Goal: Task Accomplishment & Management: Complete application form

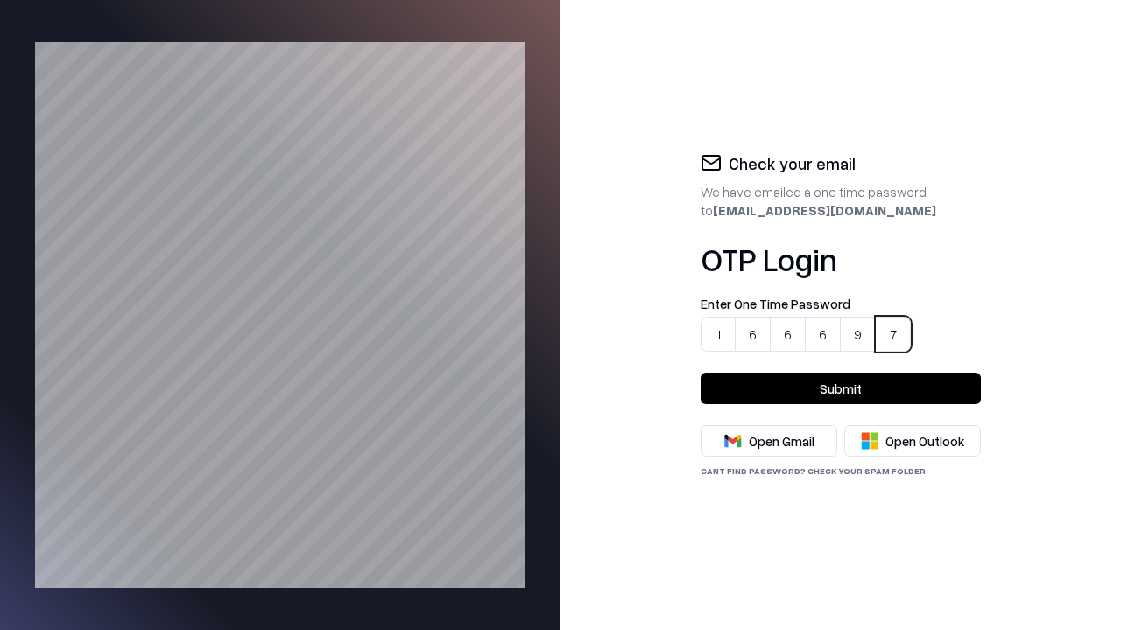
type input "******"
click at [840, 389] on button "Submit" at bounding box center [840, 389] width 280 height 32
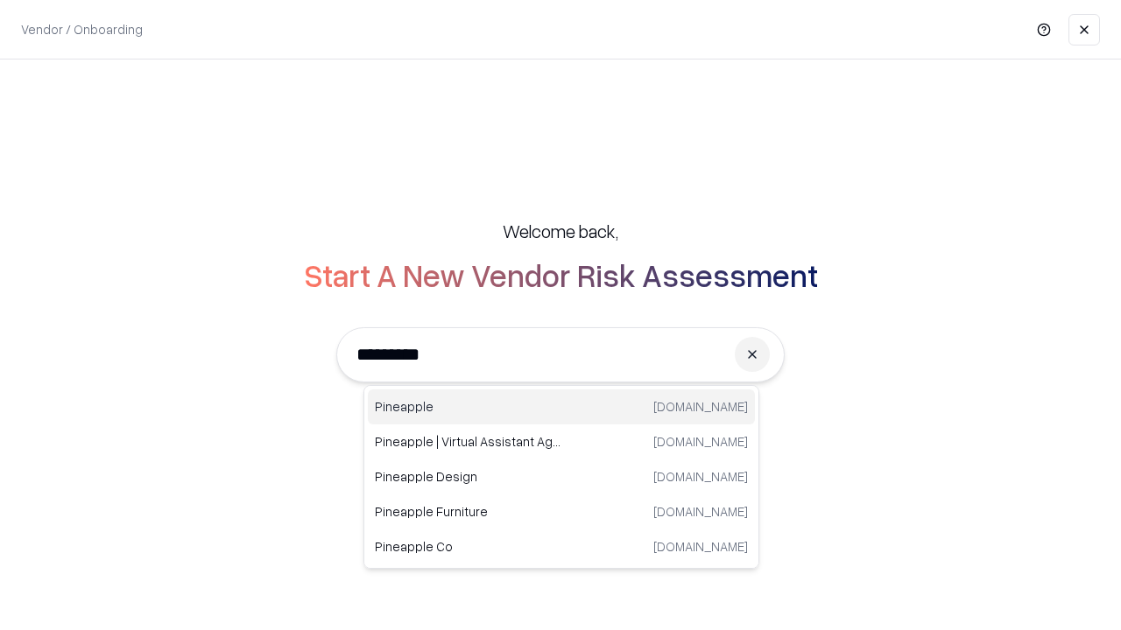
click at [561, 407] on div "Pineapple [DOMAIN_NAME]" at bounding box center [561, 407] width 387 height 35
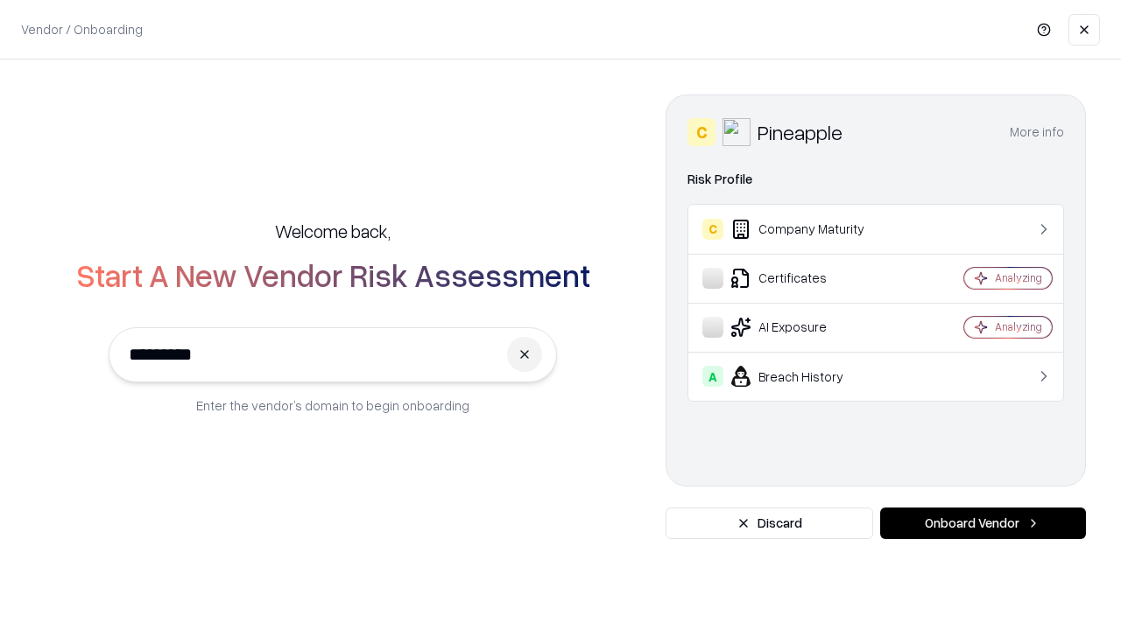
type input "*********"
click at [982, 523] on button "Onboard Vendor" at bounding box center [983, 524] width 206 height 32
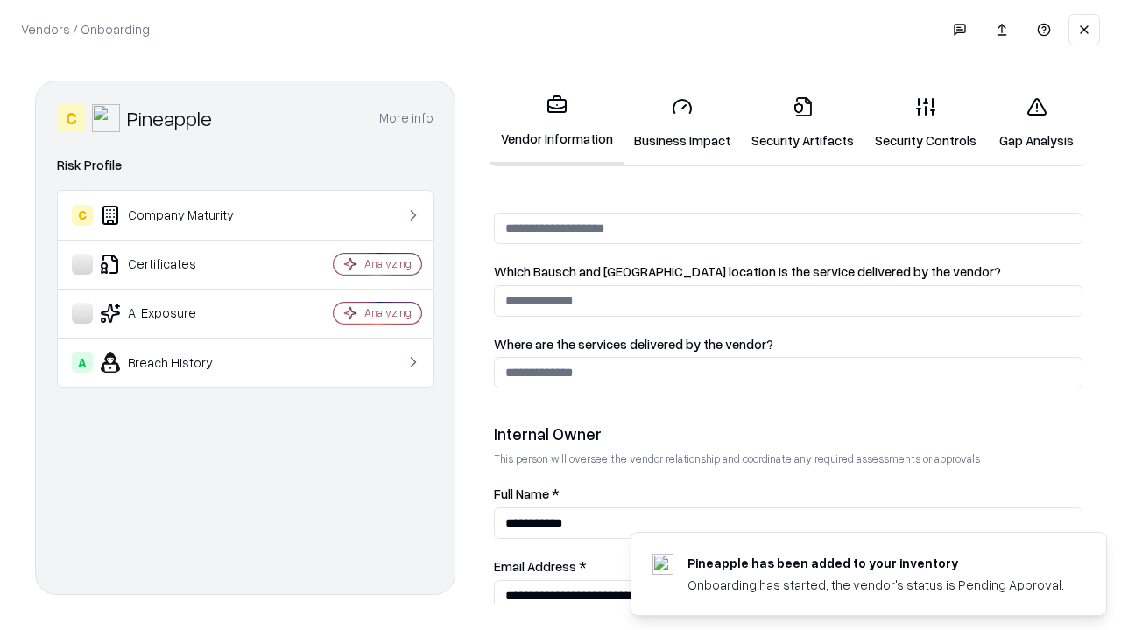
scroll to position [907, 0]
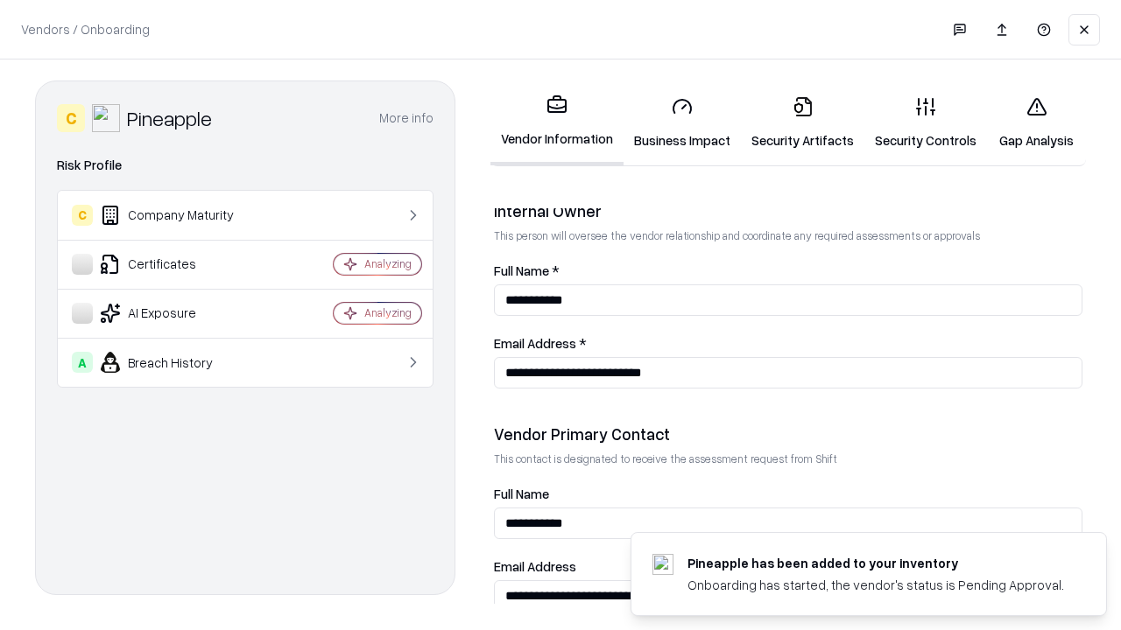
click at [676, 123] on link "Business Impact" at bounding box center [681, 122] width 117 height 81
click at [792, 123] on link "Security Artifacts" at bounding box center [802, 122] width 123 height 81
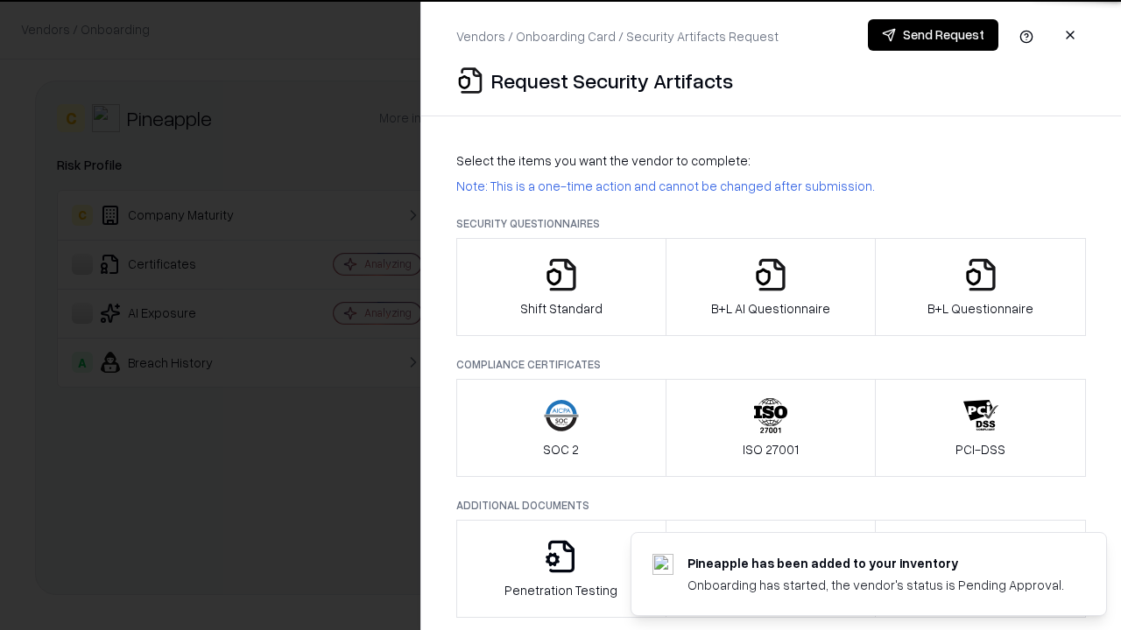
click at [560, 287] on icon "button" at bounding box center [561, 274] width 35 height 35
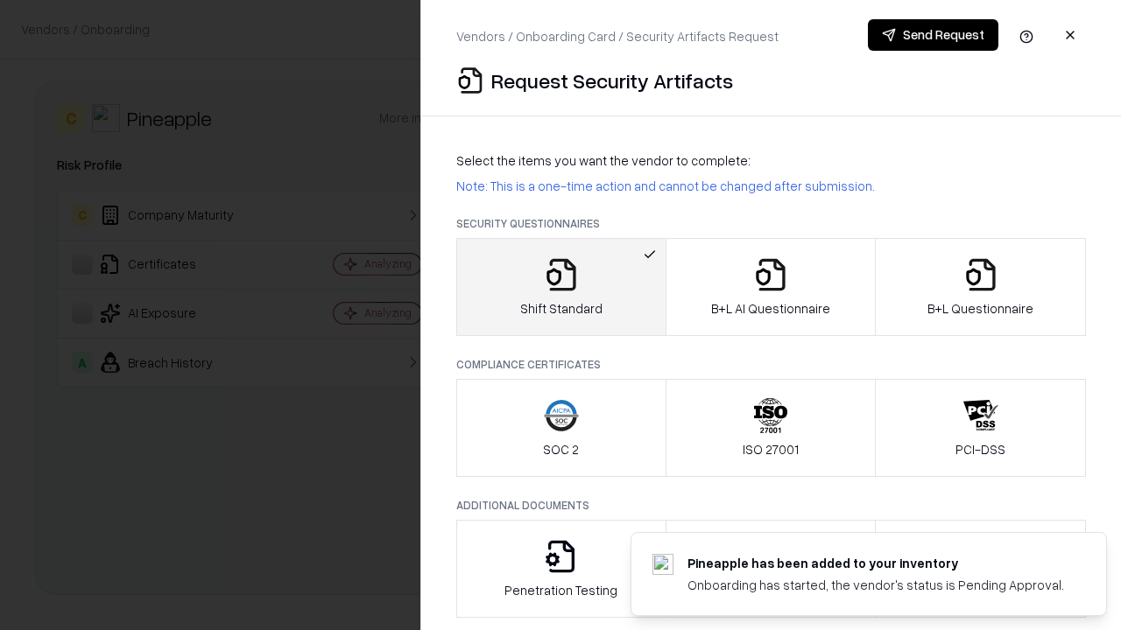
click at [933, 35] on button "Send Request" at bounding box center [933, 35] width 130 height 32
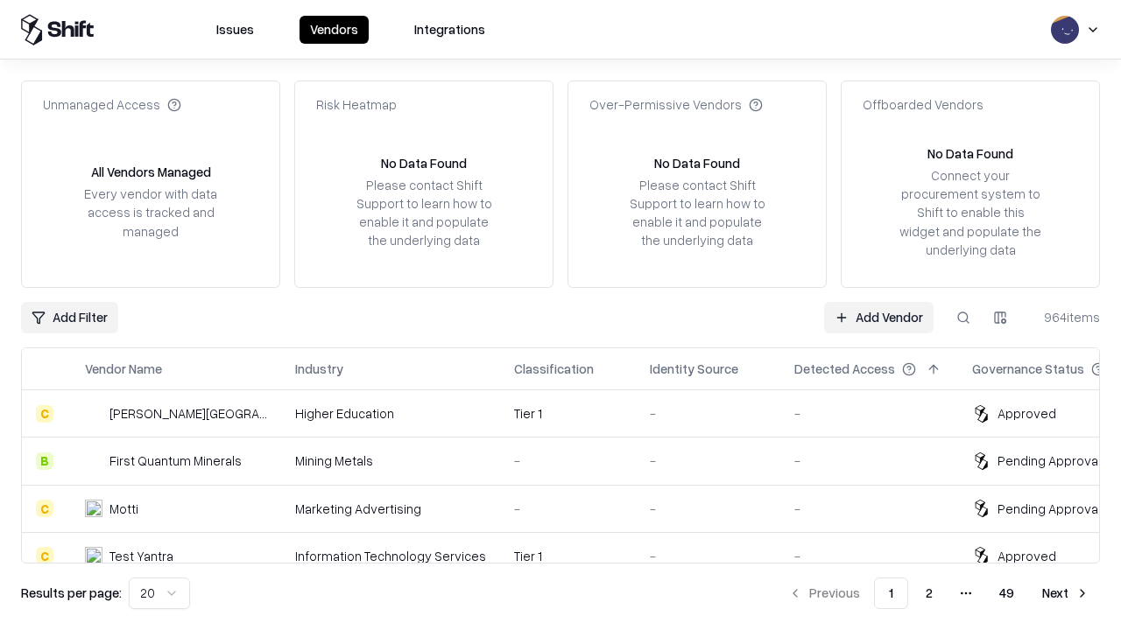
click at [963, 317] on button at bounding box center [963, 318] width 32 height 32
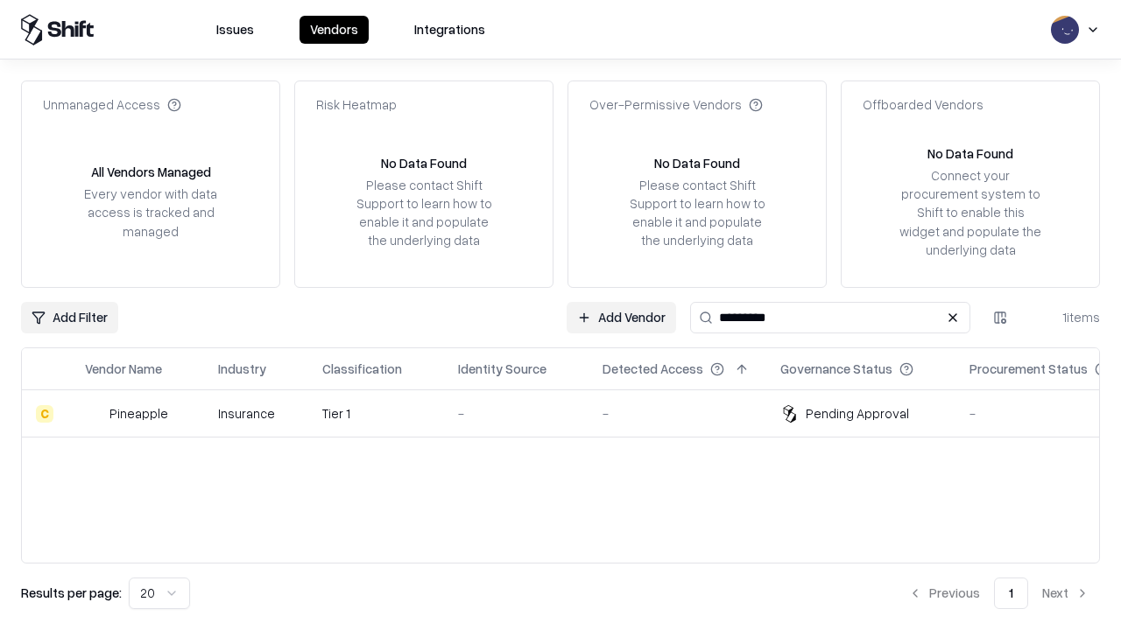
type input "*********"
click at [571, 413] on td "-" at bounding box center [516, 413] width 144 height 47
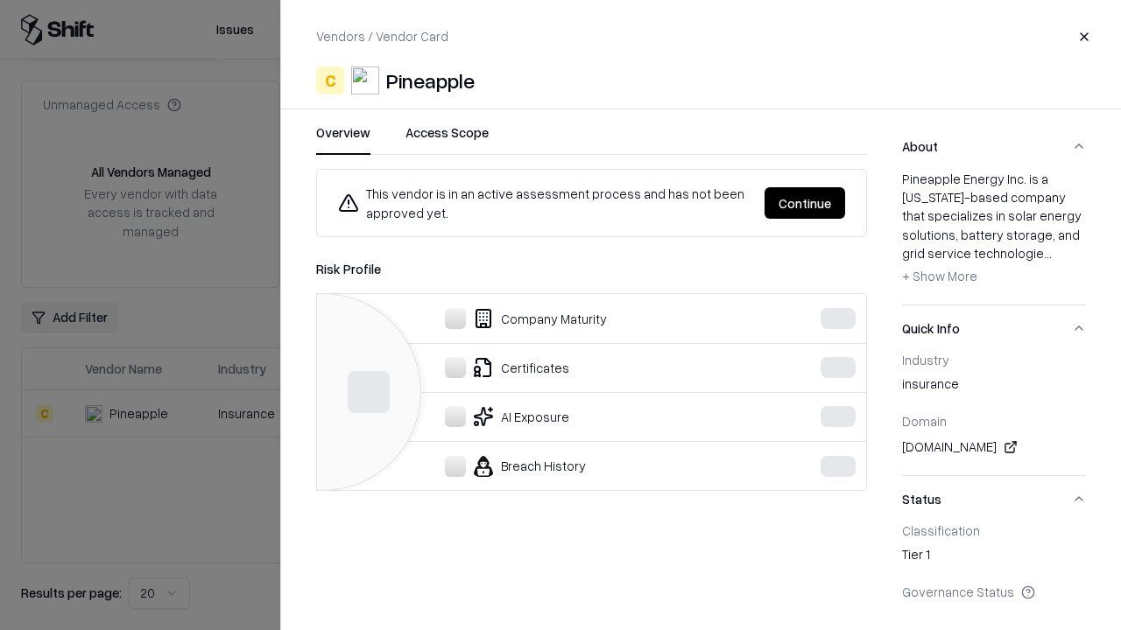
click at [805, 203] on button "Continue" at bounding box center [804, 203] width 81 height 32
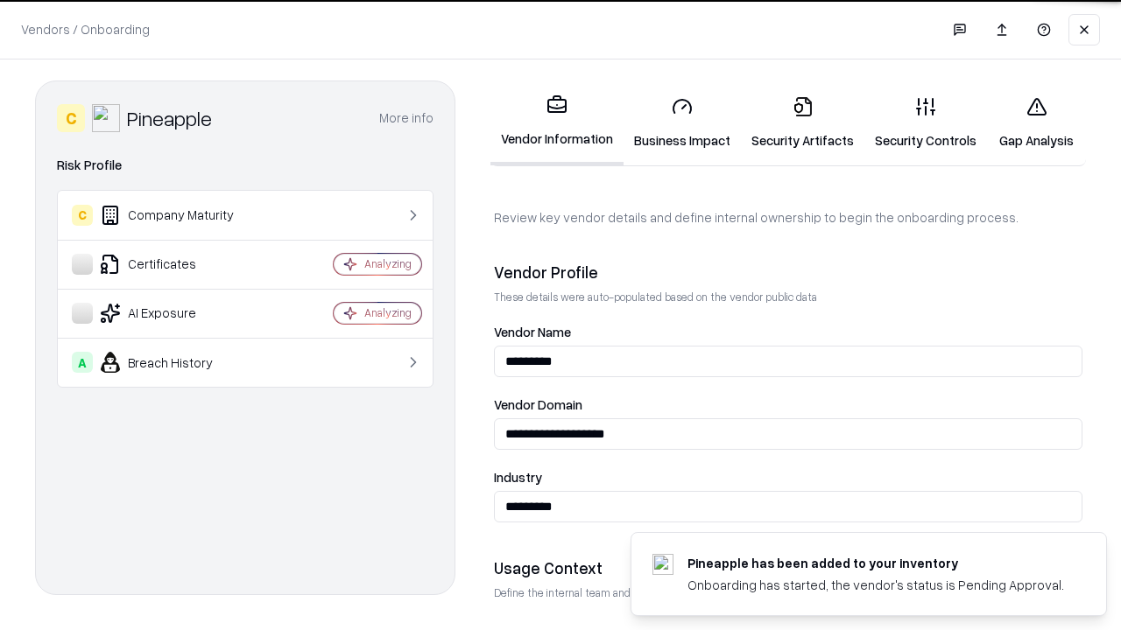
click at [792, 123] on link "Security Artifacts" at bounding box center [802, 122] width 123 height 81
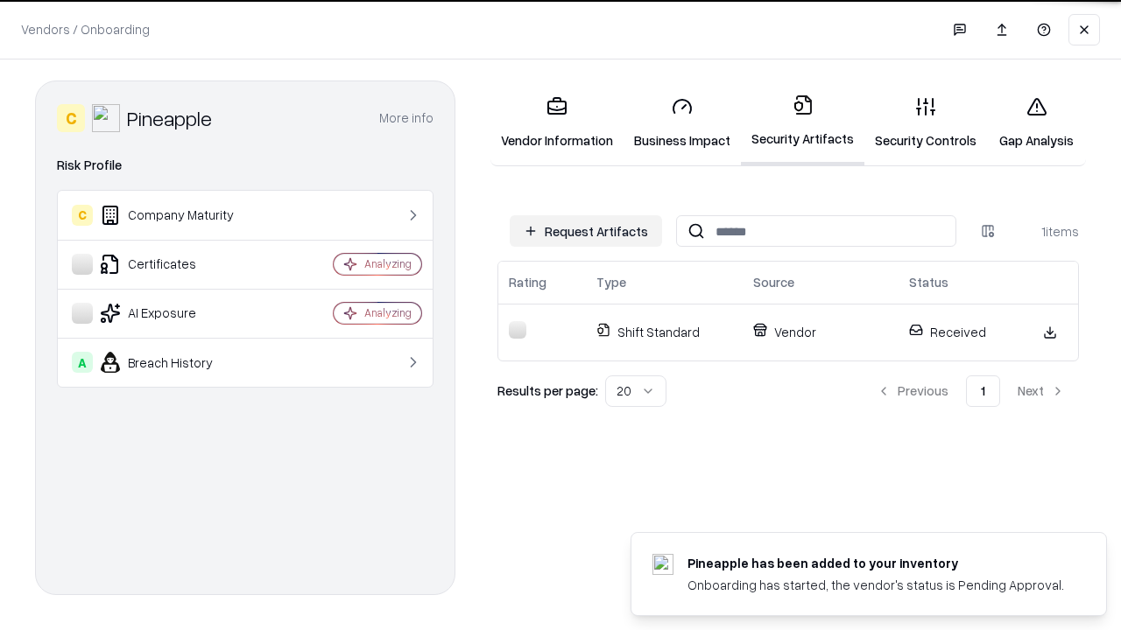
click at [1028, 123] on link "Gap Analysis" at bounding box center [1036, 122] width 99 height 81
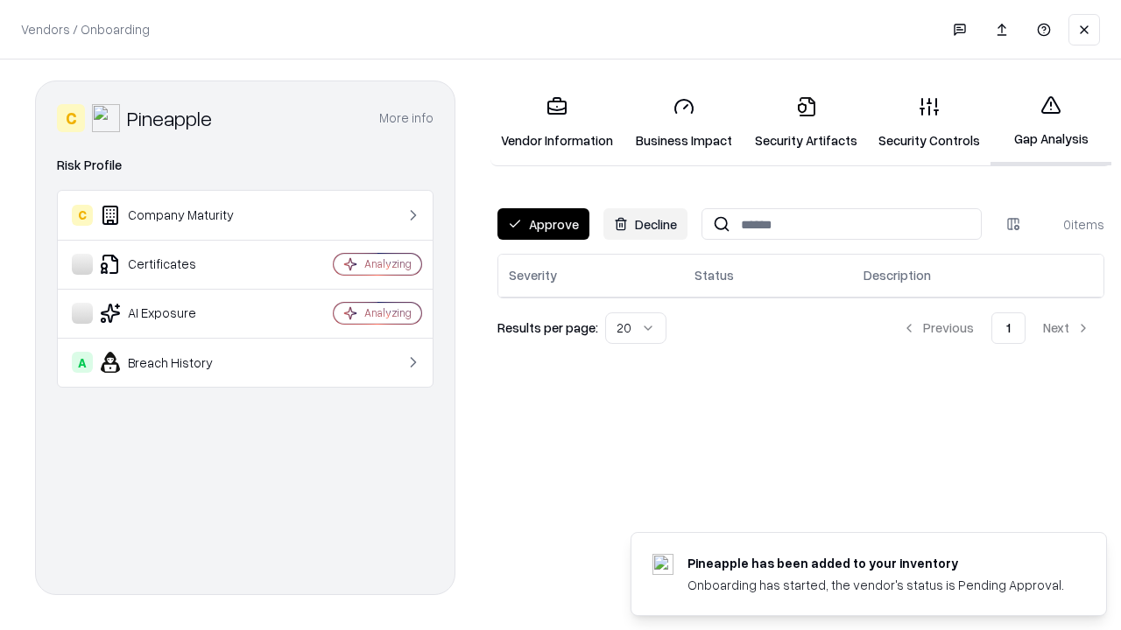
click at [542, 224] on button "Approve" at bounding box center [543, 224] width 92 height 32
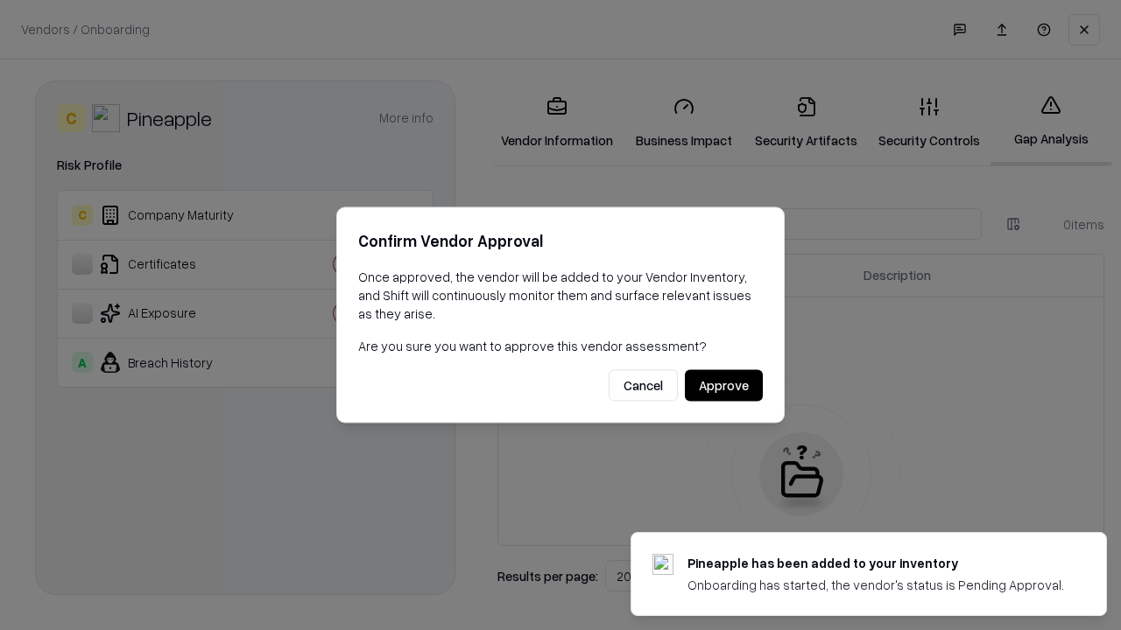
click at [724, 385] on button "Approve" at bounding box center [724, 386] width 78 height 32
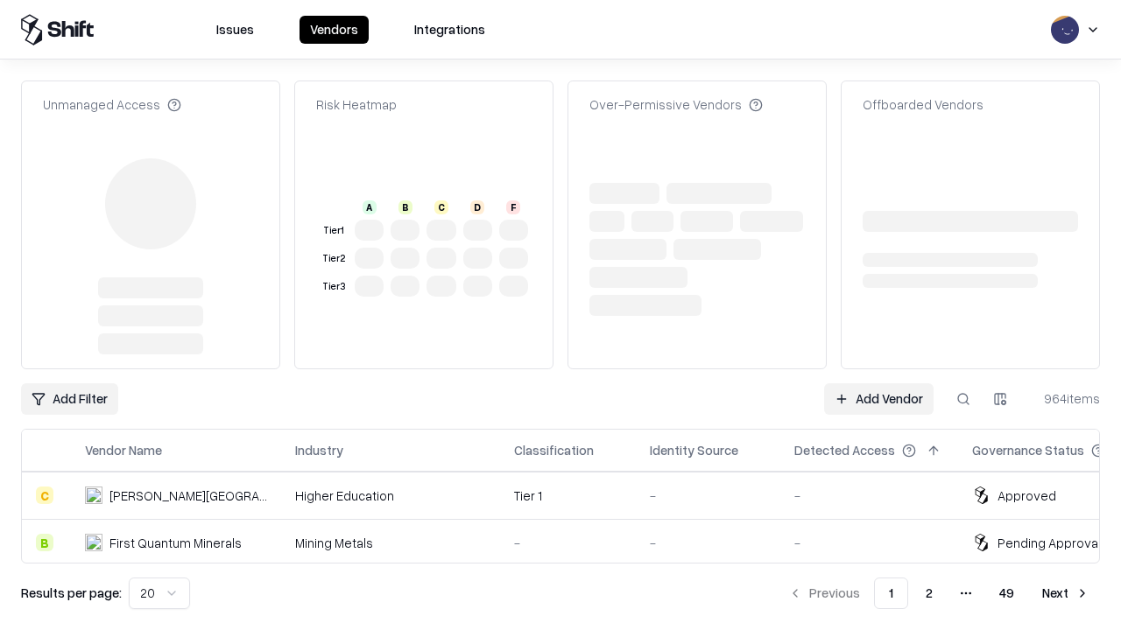
type input "*********"
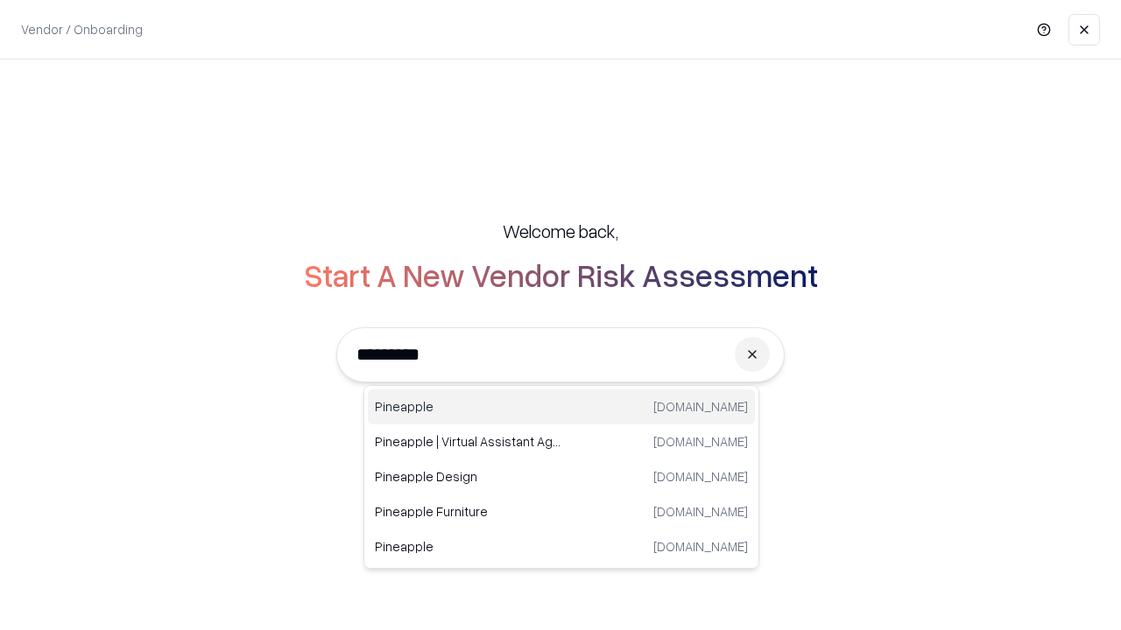
click at [561, 407] on div "Pineapple [DOMAIN_NAME]" at bounding box center [561, 407] width 387 height 35
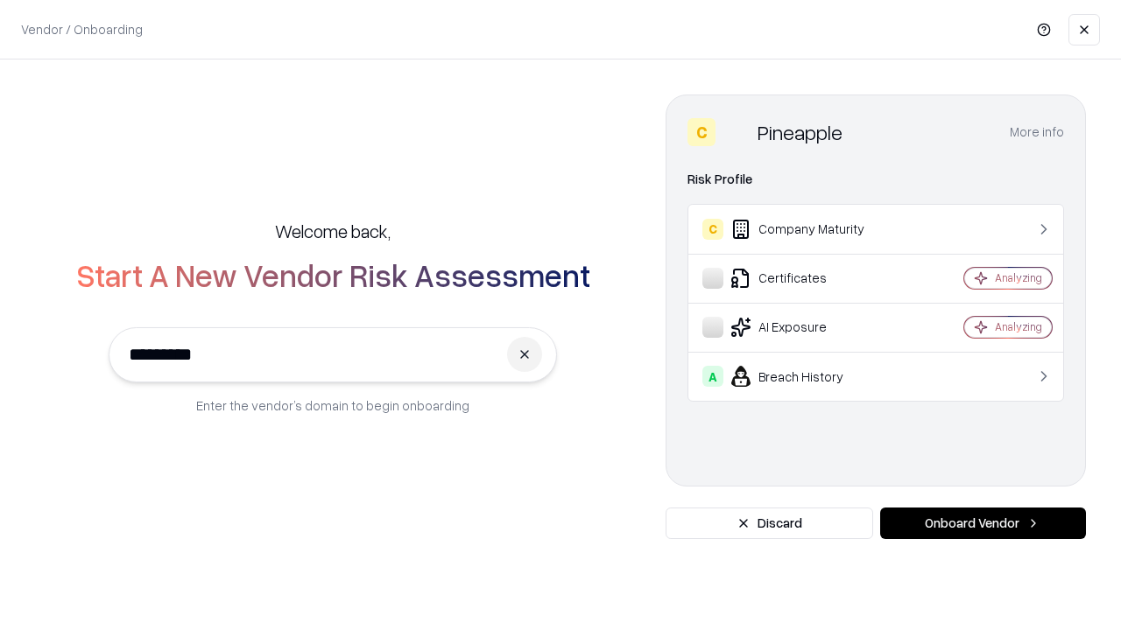
type input "*********"
click at [982, 523] on button "Onboard Vendor" at bounding box center [983, 524] width 206 height 32
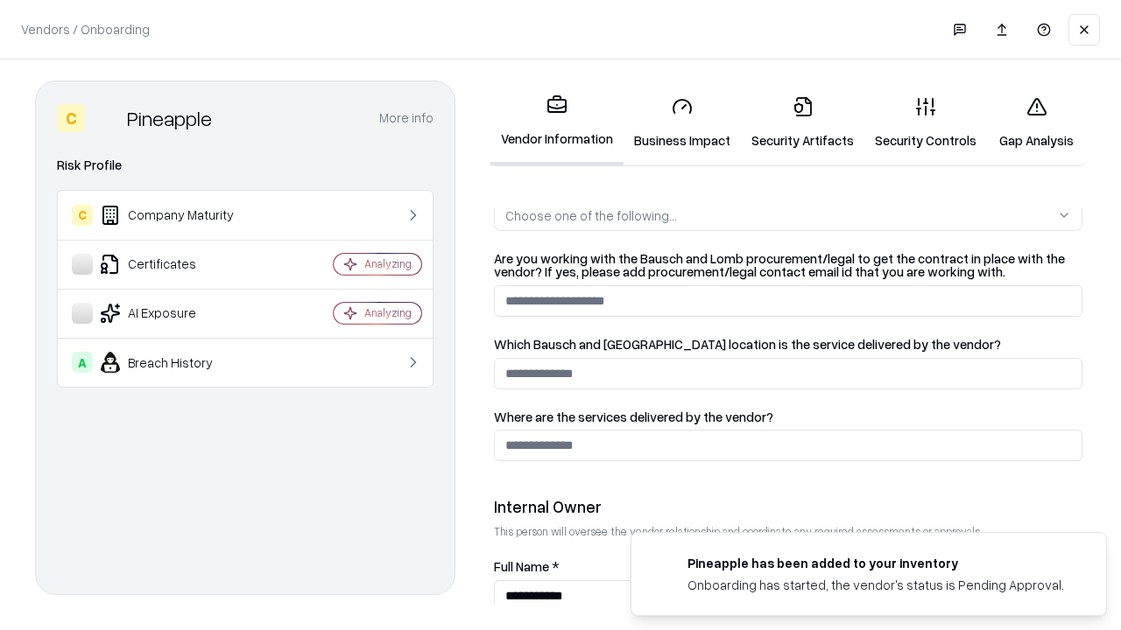
scroll to position [907, 0]
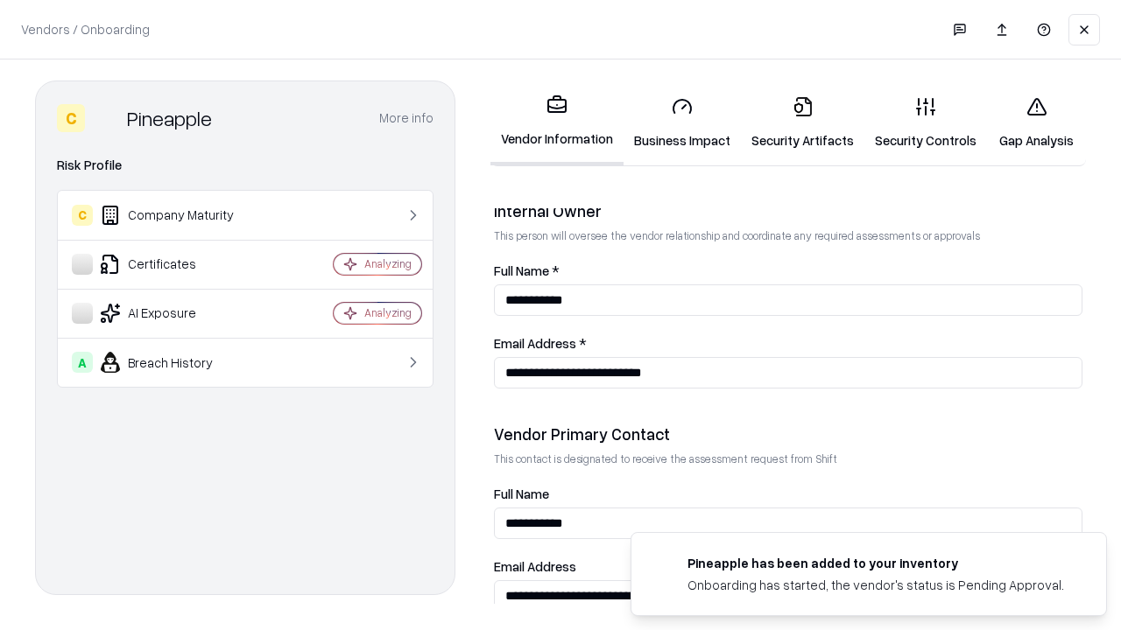
click at [1028, 123] on link "Gap Analysis" at bounding box center [1036, 122] width 99 height 81
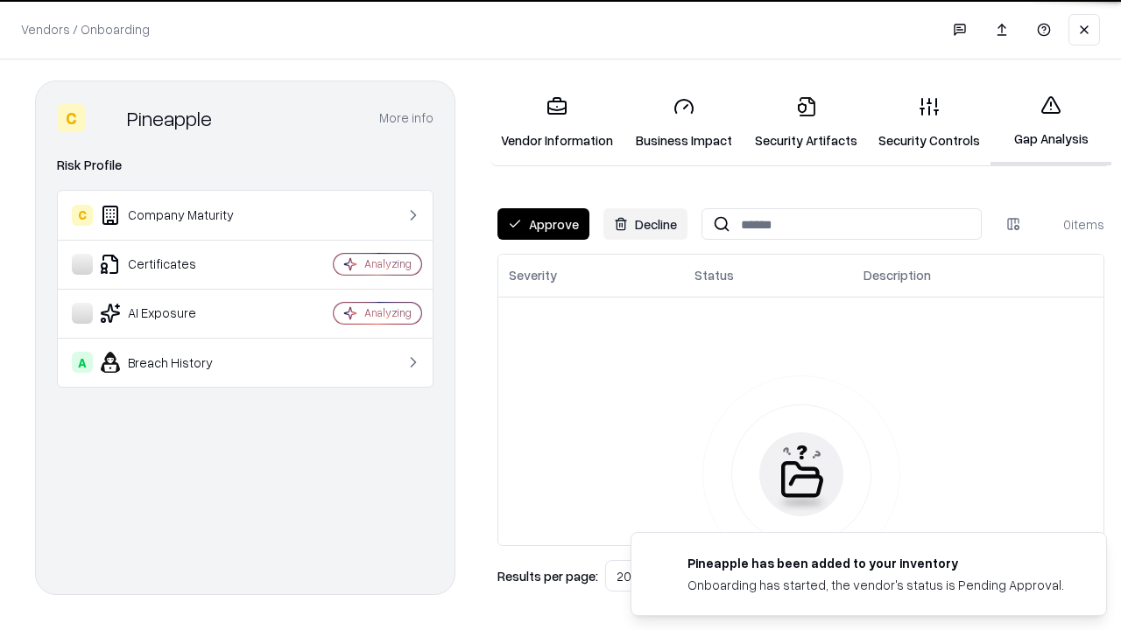
click at [542, 224] on button "Approve" at bounding box center [543, 224] width 92 height 32
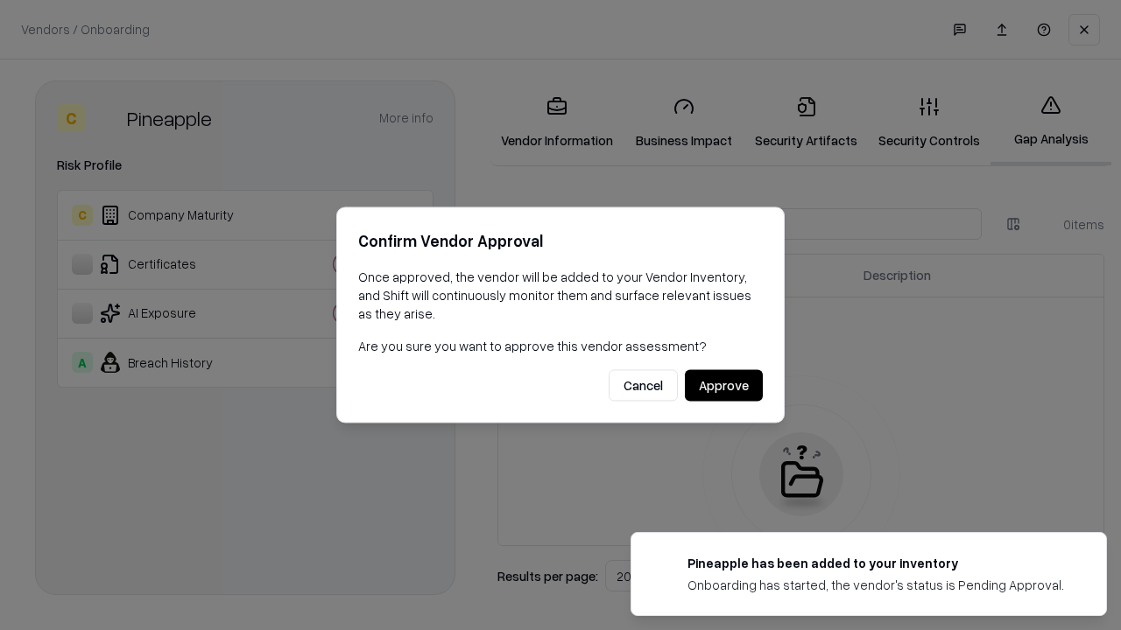
click at [724, 385] on button "Approve" at bounding box center [724, 386] width 78 height 32
